Goal: Information Seeking & Learning: Learn about a topic

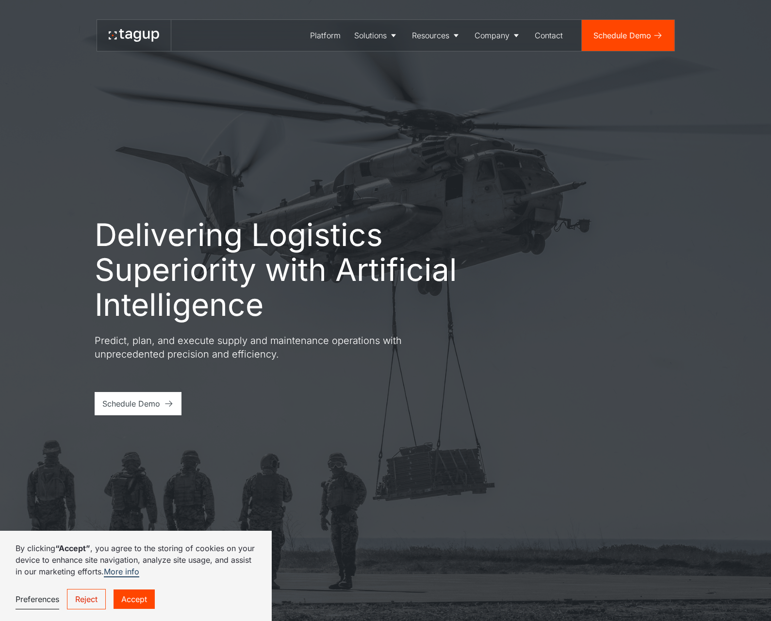
click at [430, 191] on div "Delivering Logistics Superiority with Artificial Intelligence Predict, plan, an…" at bounding box center [385, 310] width 732 height 621
click at [636, 40] on div "Schedule Demo" at bounding box center [623, 36] width 58 height 12
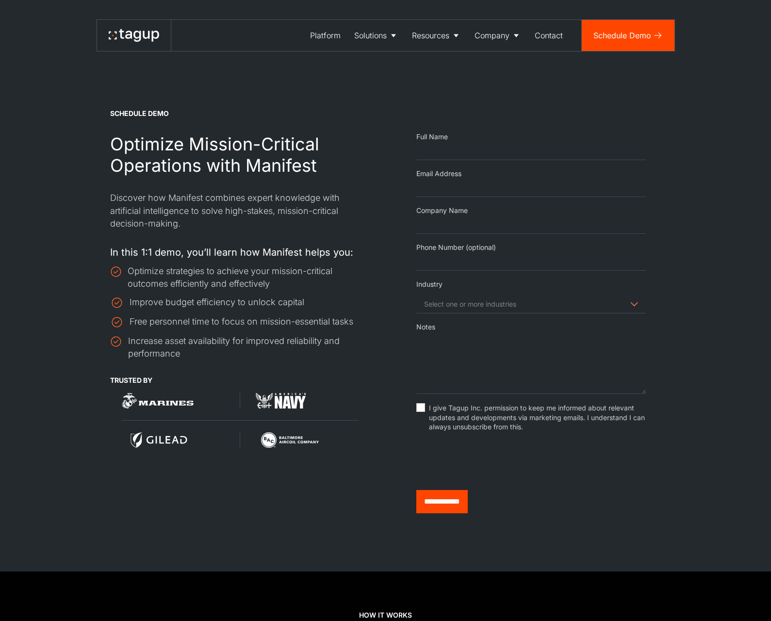
select select "Email Form"
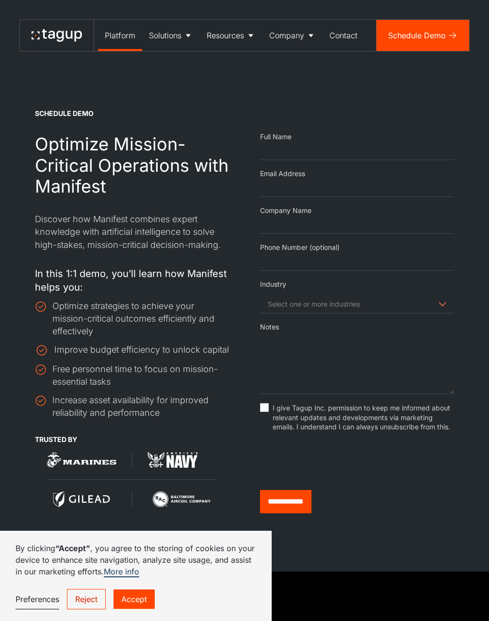
click at [116, 38] on div "Platform" at bounding box center [120, 36] width 31 height 12
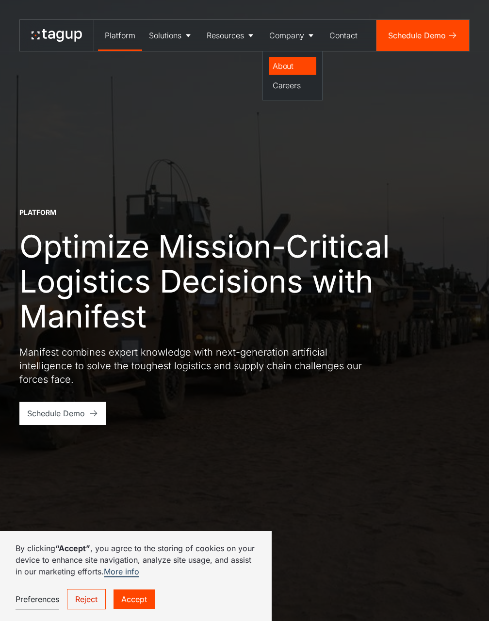
click at [294, 70] on div "About" at bounding box center [293, 66] width 40 height 12
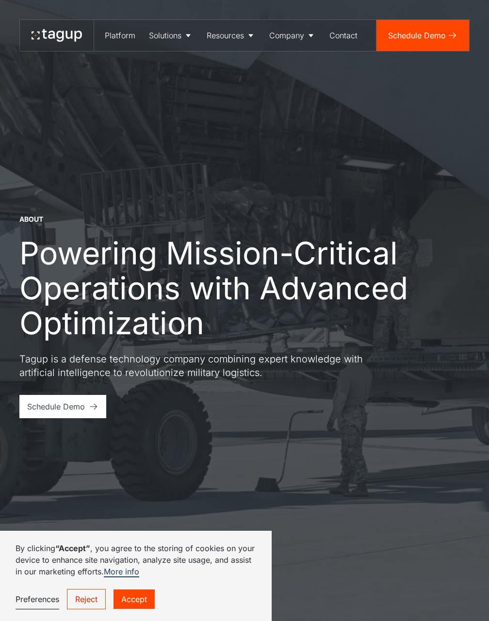
drag, startPoint x: 304, startPoint y: 208, endPoint x: 347, endPoint y: 156, distance: 67.2
click at [308, 204] on div "About Powering Mission-Critical Operations with Advanced Optimization Tagup is …" at bounding box center [244, 310] width 450 height 621
click at [268, 150] on div "About Powering Mission-Critical Operations with Advanced Optimization Tagup is …" at bounding box center [244, 310] width 450 height 621
